Goal: Task Accomplishment & Management: Use online tool/utility

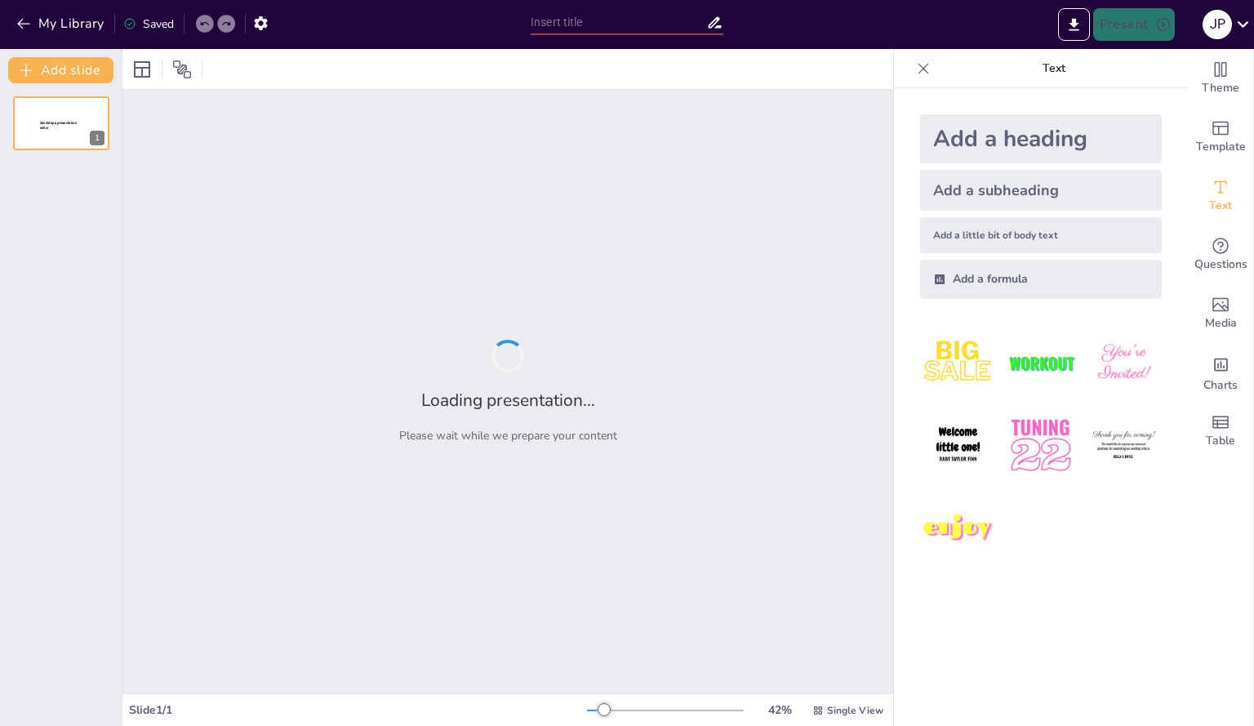
type input "Bridging Worlds: The Role of Indigenous Art in Fostering Health, Healing, and S…"
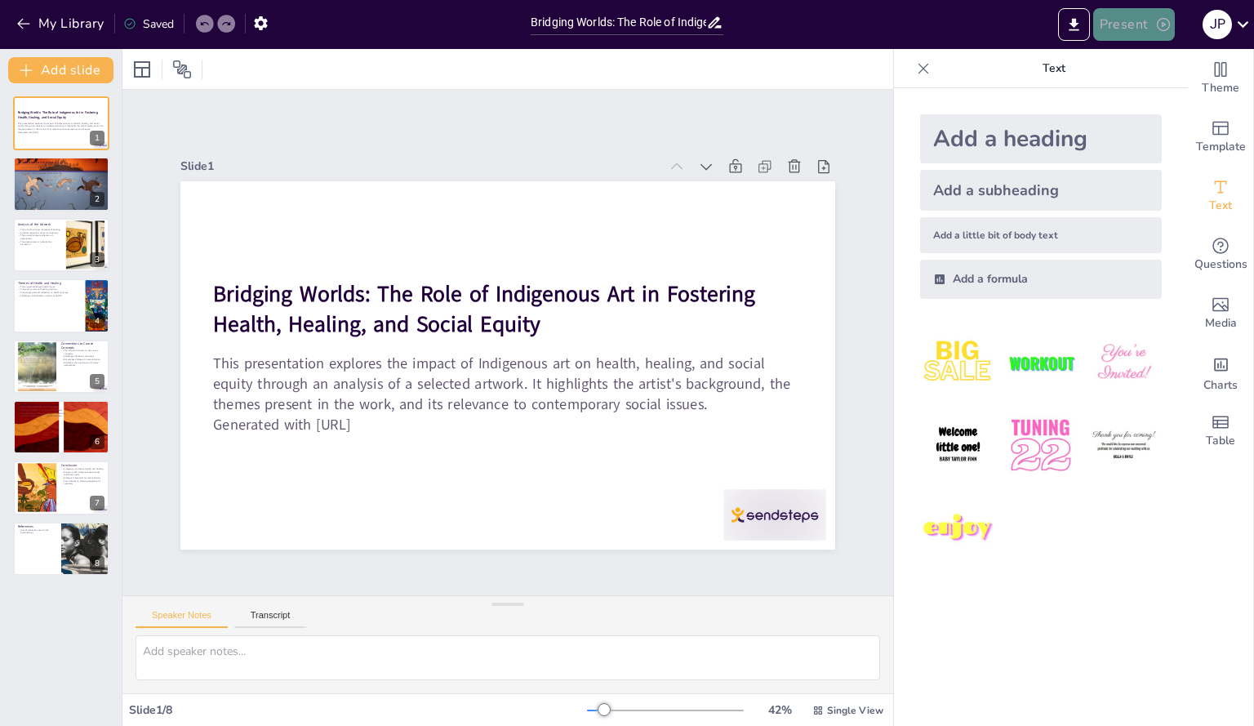
click at [1116, 33] on button "Present" at bounding box center [1134, 24] width 82 height 33
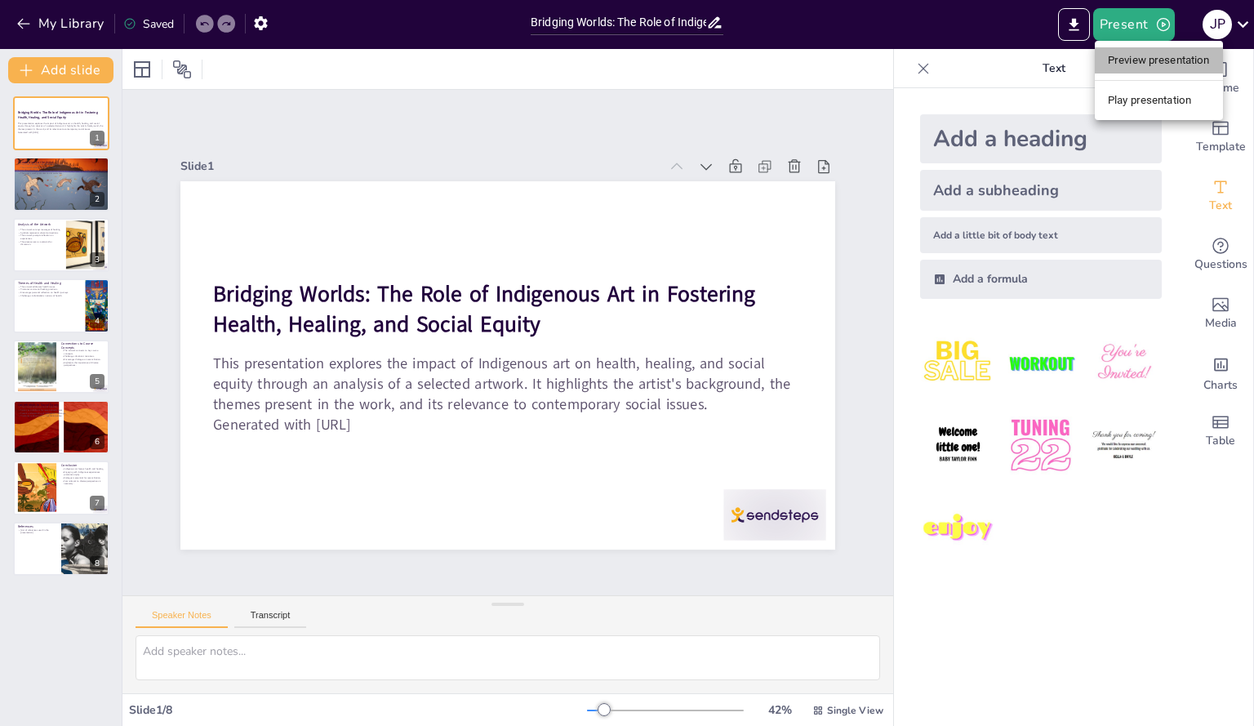
click at [1149, 51] on li "Preview presentation" at bounding box center [1159, 60] width 128 height 26
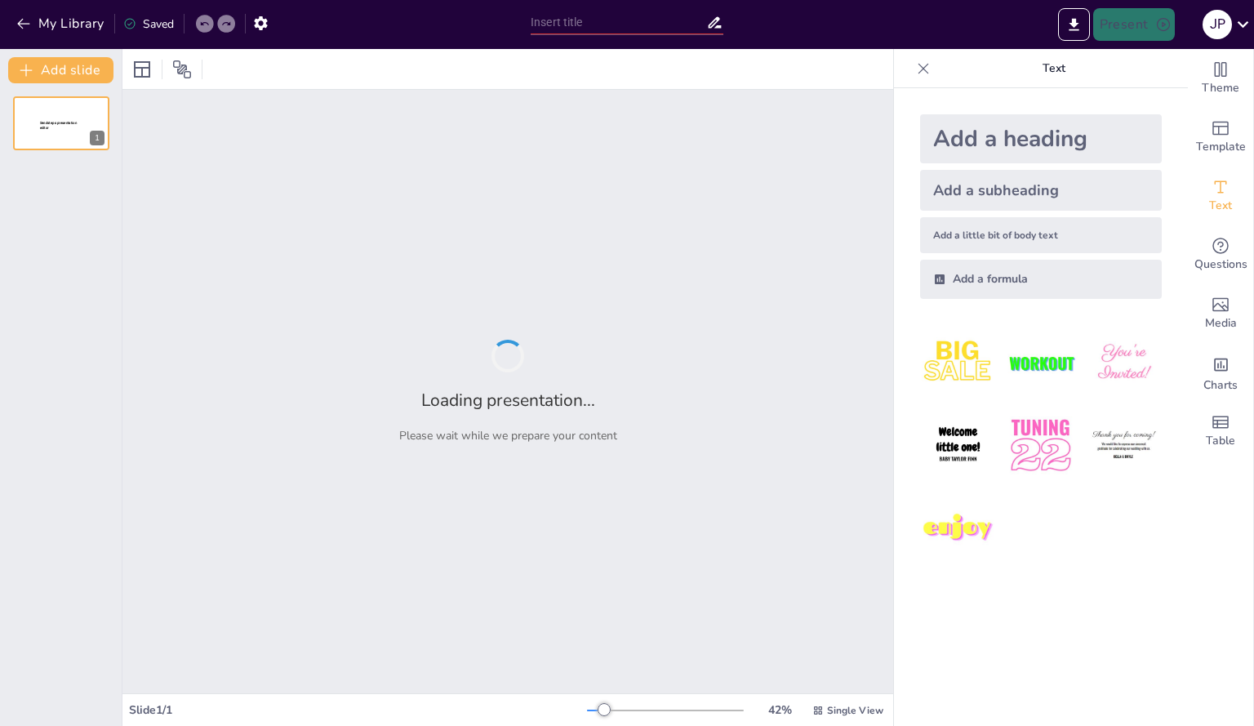
type input "Bridging Worlds: The Role of Indigenous Art in Fostering Health, Healing, and S…"
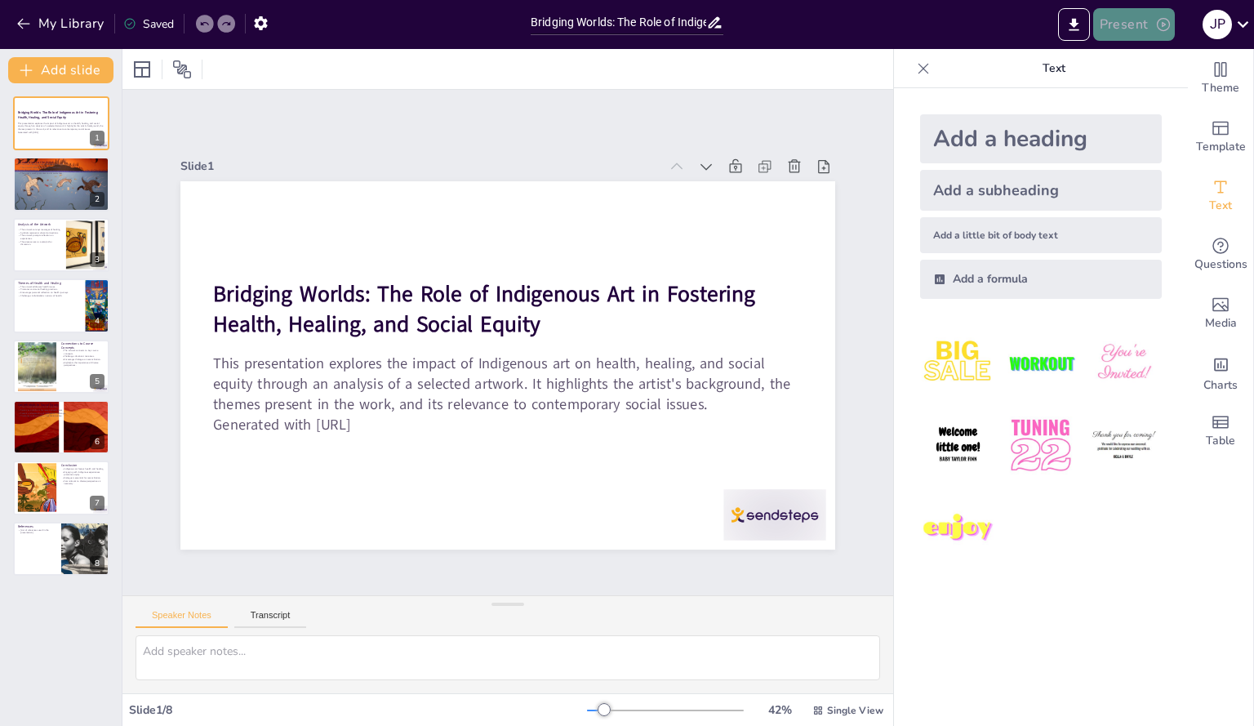
click at [1135, 37] on button "Present" at bounding box center [1134, 24] width 82 height 33
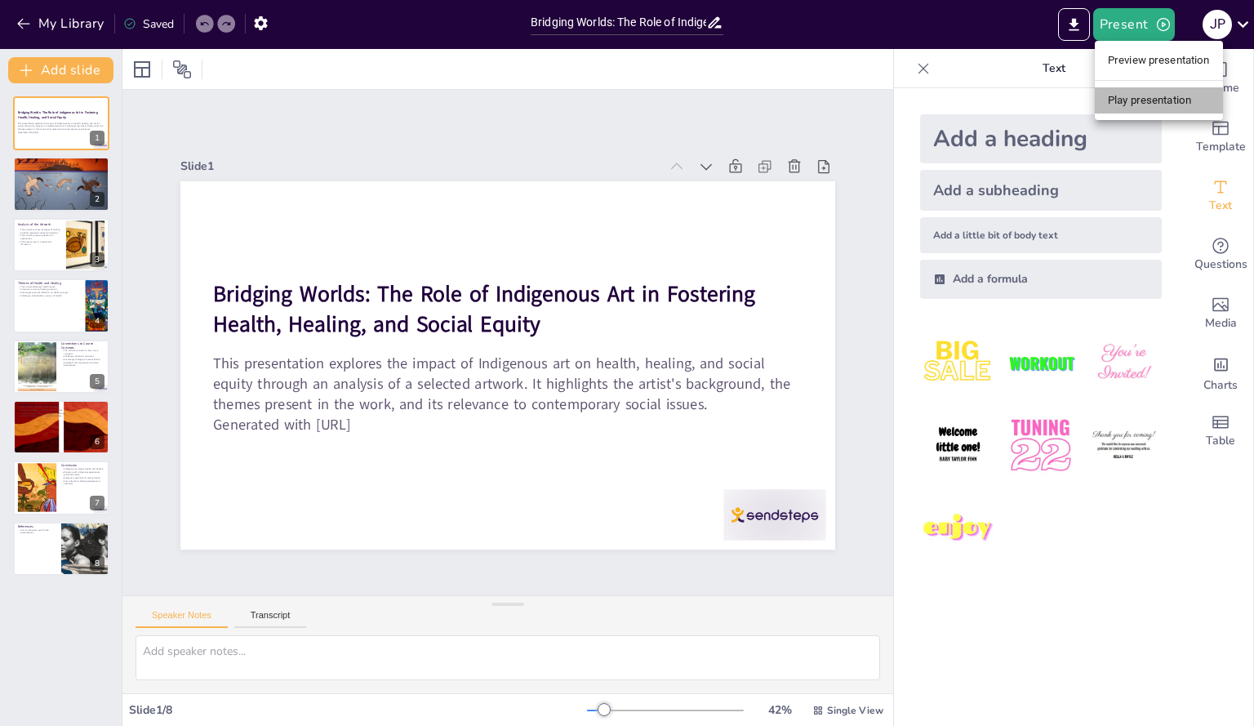
click at [1153, 88] on li "Play presentation" at bounding box center [1159, 100] width 128 height 26
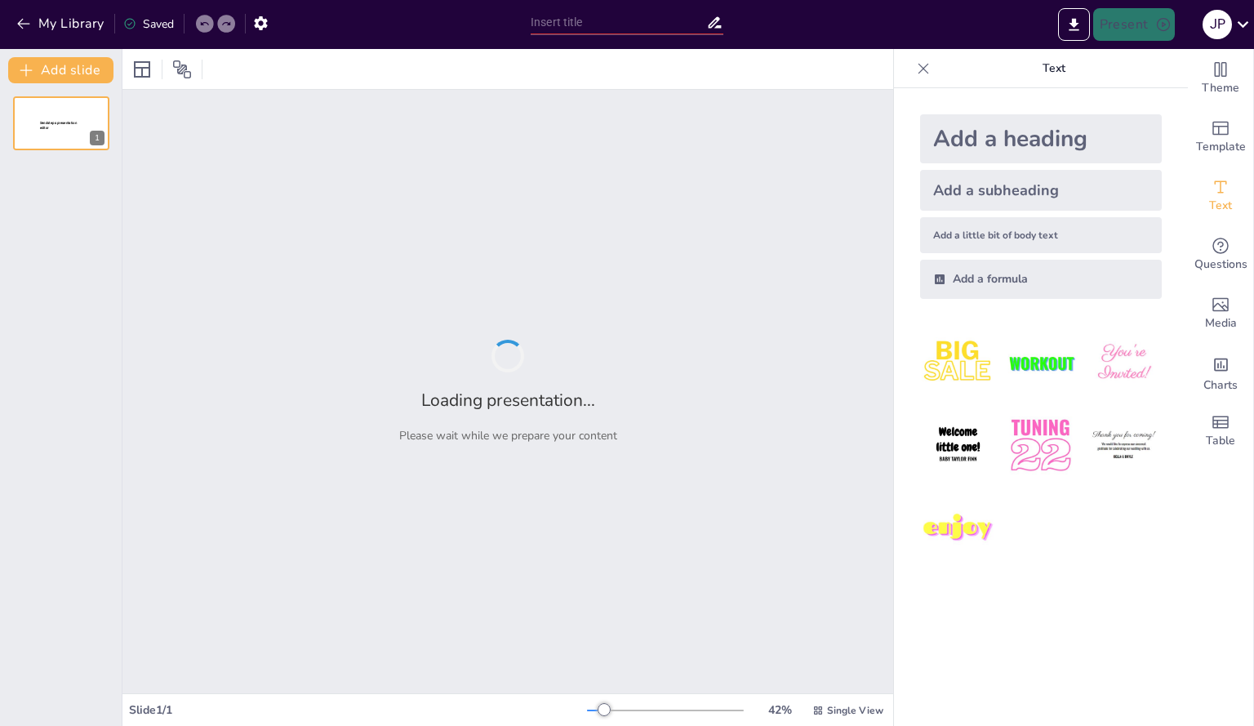
type input "Bridging Worlds: The Role of Indigenous Art in Fostering Health, Healing, and S…"
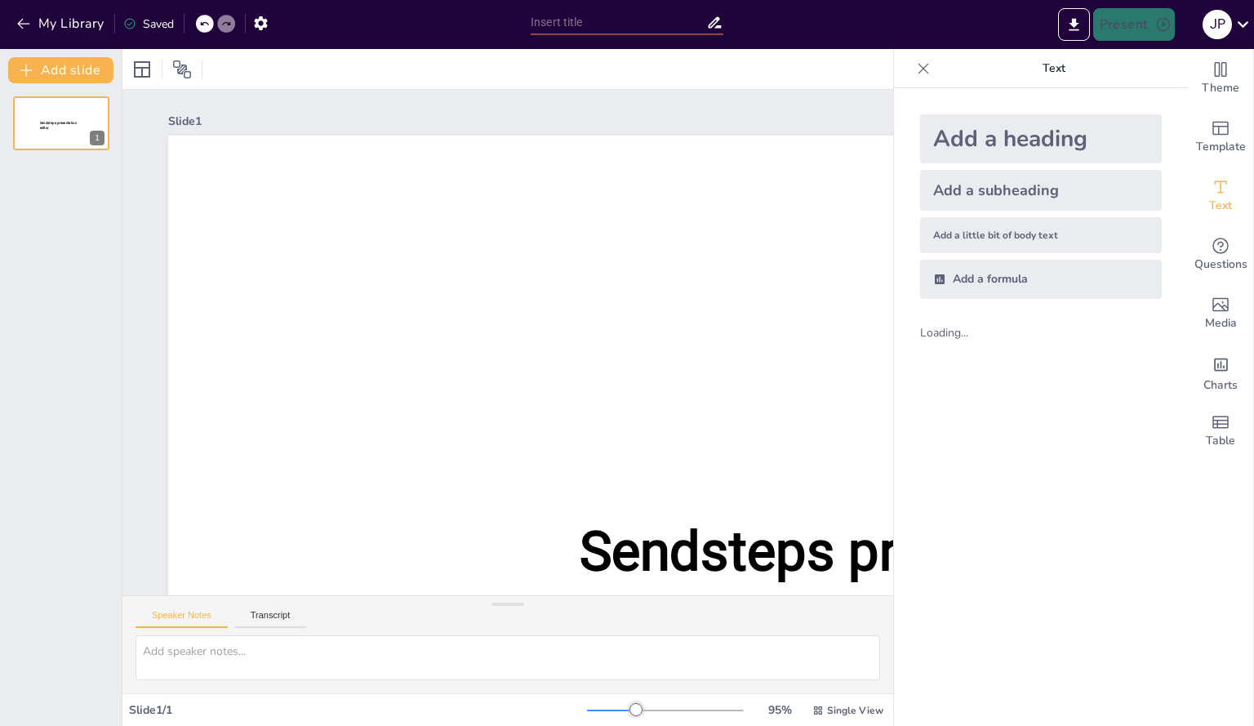
type input "Bridging Worlds: The Role of Indigenous Art in Fostering Health, Healing, and S…"
